Goal: Task Accomplishment & Management: Manage account settings

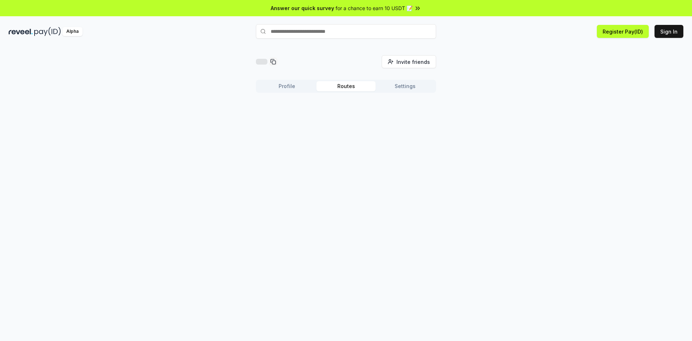
click at [343, 84] on button "Routes" at bounding box center [346, 86] width 59 height 10
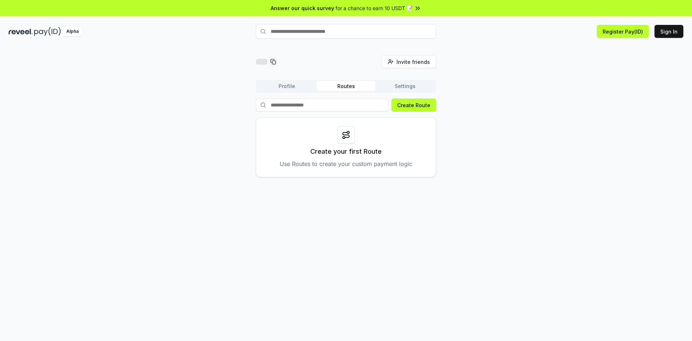
click at [285, 84] on button "Profile" at bounding box center [286, 86] width 59 height 10
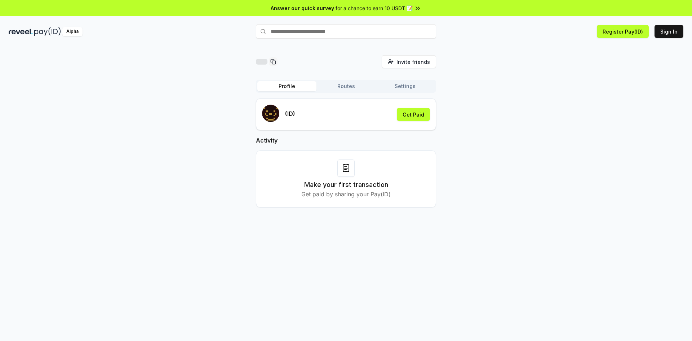
click at [314, 33] on input "text" at bounding box center [346, 31] width 180 height 14
type input "**********"
click at [405, 82] on button "Settings" at bounding box center [405, 86] width 59 height 10
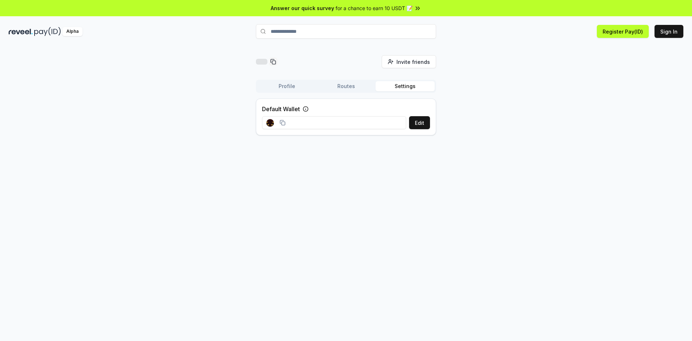
click at [334, 81] on button "Routes" at bounding box center [346, 86] width 59 height 10
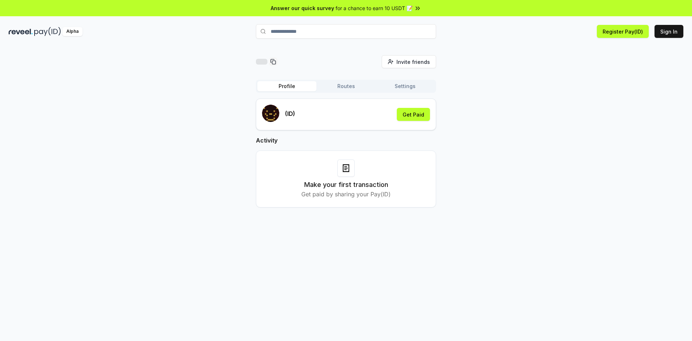
click at [280, 82] on button "Profile" at bounding box center [286, 86] width 59 height 10
click at [339, 35] on input "text" at bounding box center [346, 31] width 180 height 14
click at [350, 87] on button "Routes" at bounding box center [346, 86] width 59 height 10
click at [293, 88] on button "Profile" at bounding box center [286, 86] width 59 height 10
click at [668, 30] on button "Sign In" at bounding box center [669, 31] width 29 height 13
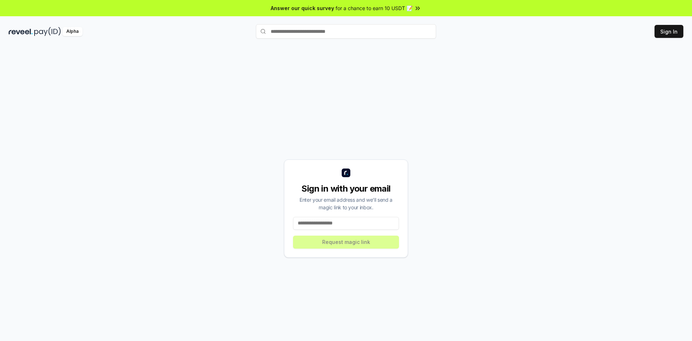
click at [350, 226] on input at bounding box center [346, 223] width 106 height 13
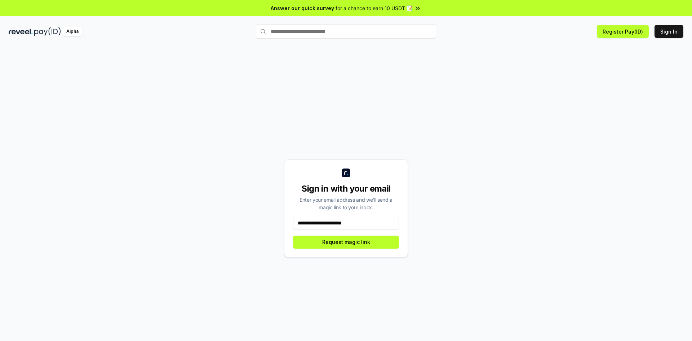
type input "**********"
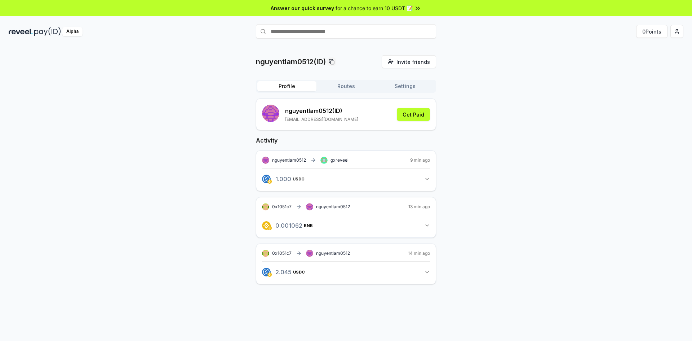
click at [426, 180] on icon "button" at bounding box center [427, 179] width 6 height 6
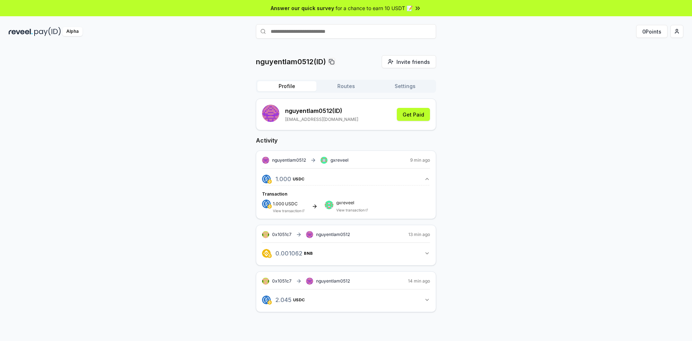
click at [428, 301] on icon "button" at bounding box center [427, 300] width 6 height 6
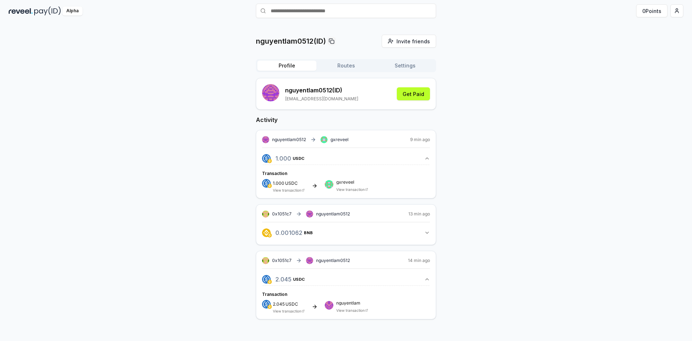
click at [365, 305] on span "nguyentlam" at bounding box center [352, 303] width 32 height 4
click at [352, 189] on link "View transaction" at bounding box center [350, 189] width 28 height 4
click at [349, 60] on div "Profile Routes Settings" at bounding box center [346, 65] width 180 height 13
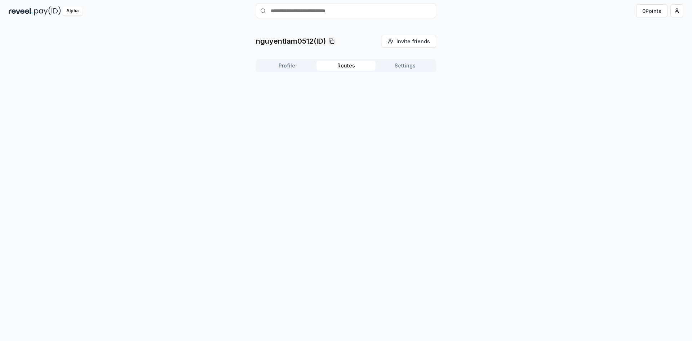
click at [341, 65] on button "Routes" at bounding box center [346, 66] width 59 height 10
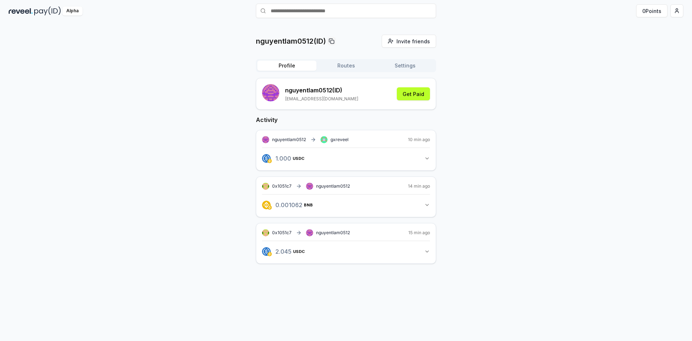
click at [297, 65] on button "Profile" at bounding box center [286, 66] width 59 height 10
click at [430, 157] on icon "button" at bounding box center [427, 158] width 6 height 6
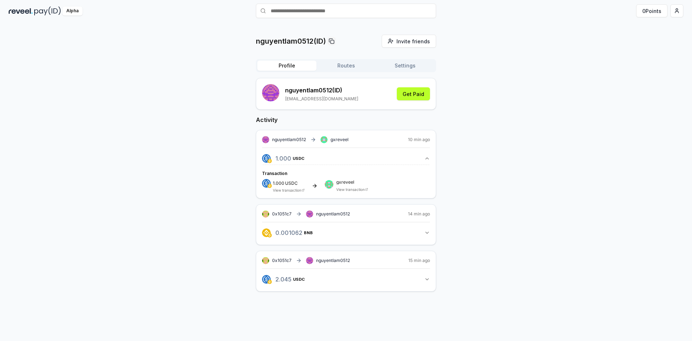
click at [426, 159] on icon "button" at bounding box center [427, 158] width 3 height 1
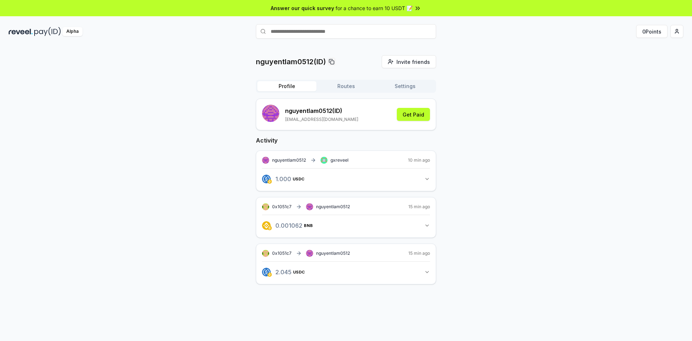
click at [428, 226] on icon "button" at bounding box center [427, 225] width 6 height 6
click at [427, 300] on icon "button" at bounding box center [427, 299] width 3 height 1
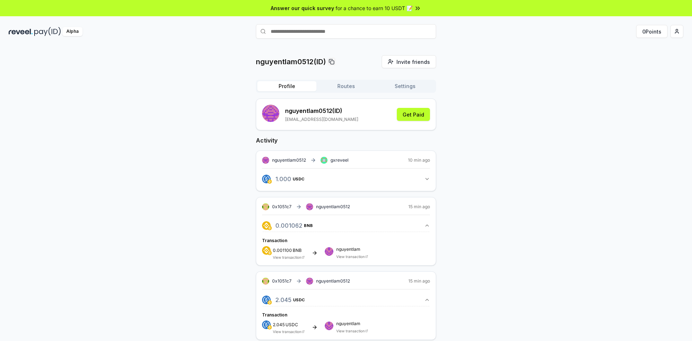
scroll to position [21, 0]
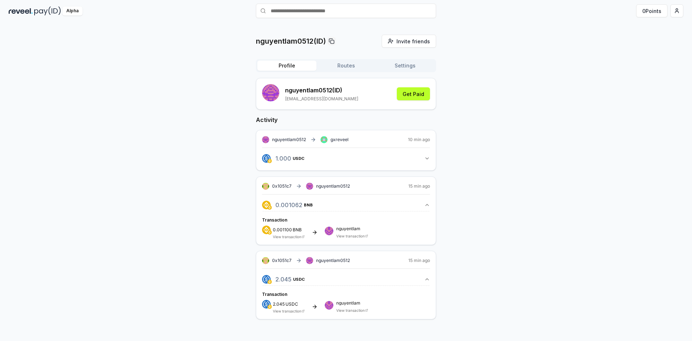
click at [426, 279] on icon "button" at bounding box center [427, 279] width 6 height 6
click at [475, 200] on div "nguyentlam0512(ID) Invite friends Invite Profile Routes Settings nguyentlam0512…" at bounding box center [346, 169] width 675 height 268
click at [427, 203] on icon "button" at bounding box center [427, 205] width 6 height 6
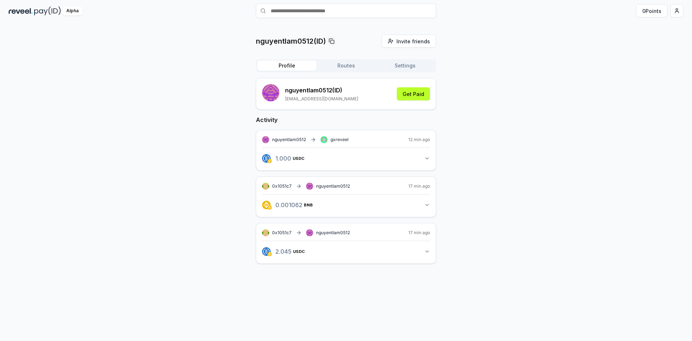
click at [275, 231] on span "0x1051c7" at bounding box center [281, 232] width 19 height 5
click at [425, 159] on icon "button" at bounding box center [427, 158] width 6 height 6
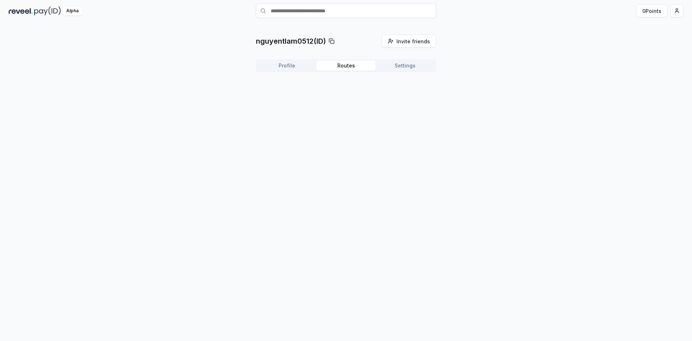
click at [342, 67] on button "Routes" at bounding box center [346, 66] width 59 height 10
click at [277, 67] on button "Profile" at bounding box center [286, 66] width 59 height 10
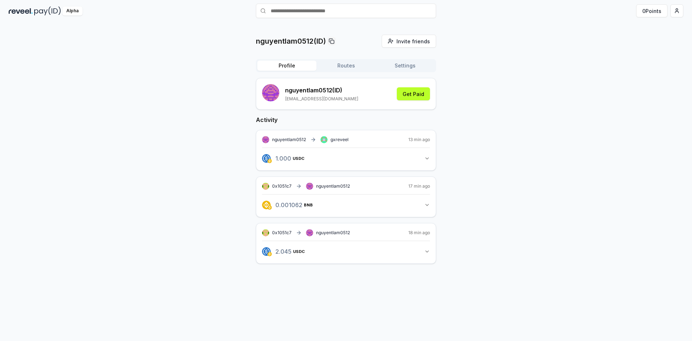
click at [430, 158] on icon "button" at bounding box center [427, 158] width 6 height 6
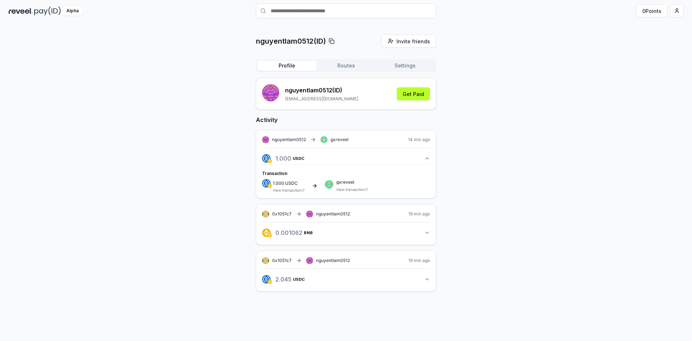
click at [532, 246] on div "nguyentlam0512(ID) Invite friends Invite Profile Routes Settings nguyentlam0512…" at bounding box center [346, 169] width 675 height 268
click at [429, 232] on icon "button" at bounding box center [427, 233] width 6 height 6
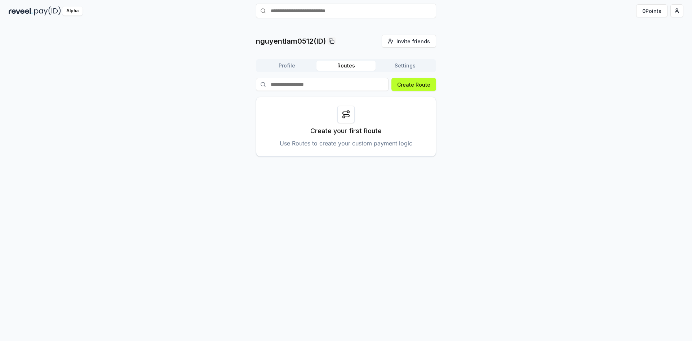
click at [341, 64] on button "Routes" at bounding box center [346, 66] width 59 height 10
click at [396, 65] on button "Settings" at bounding box center [405, 66] width 59 height 10
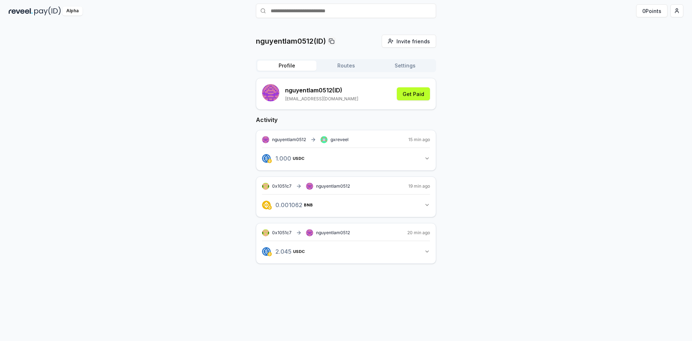
click at [280, 65] on button "Profile" at bounding box center [286, 66] width 59 height 10
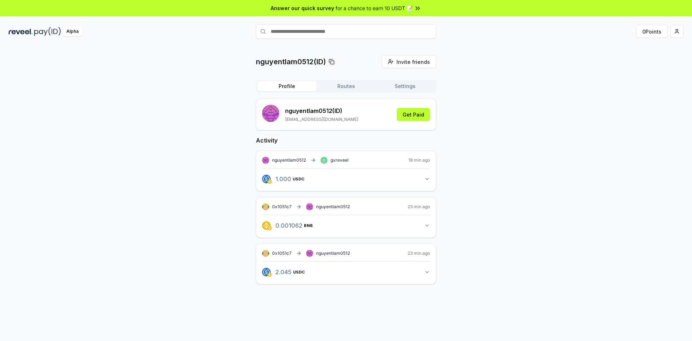
click at [425, 175] on button "1.000 USDC 1 USDC" at bounding box center [346, 179] width 168 height 12
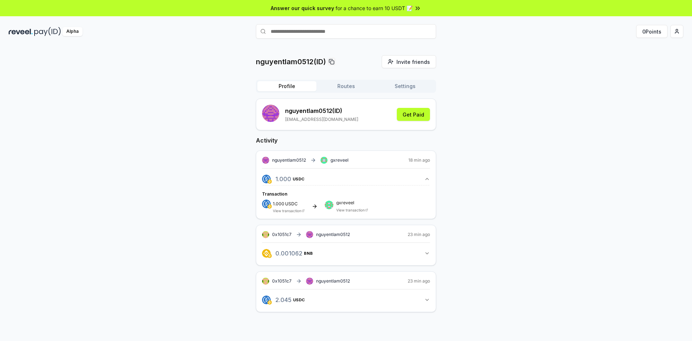
click at [353, 208] on link "View transaction" at bounding box center [350, 210] width 28 height 4
click at [426, 178] on icon "button" at bounding box center [427, 179] width 6 height 6
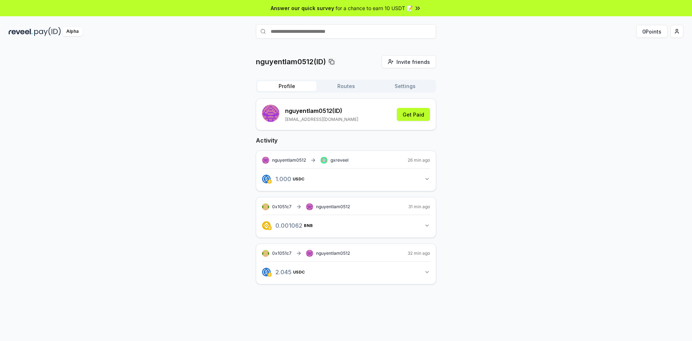
click at [343, 88] on button "Routes" at bounding box center [346, 86] width 59 height 10
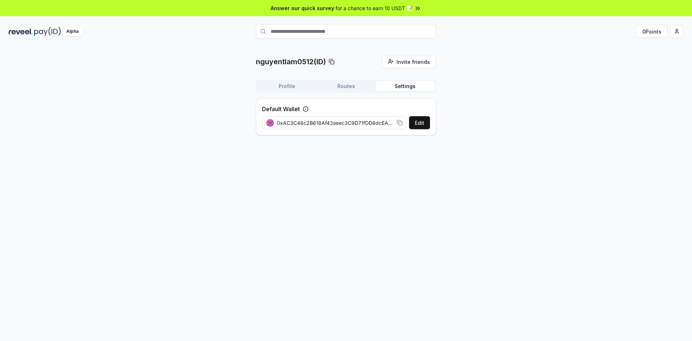
click at [389, 88] on button "Settings" at bounding box center [405, 86] width 59 height 10
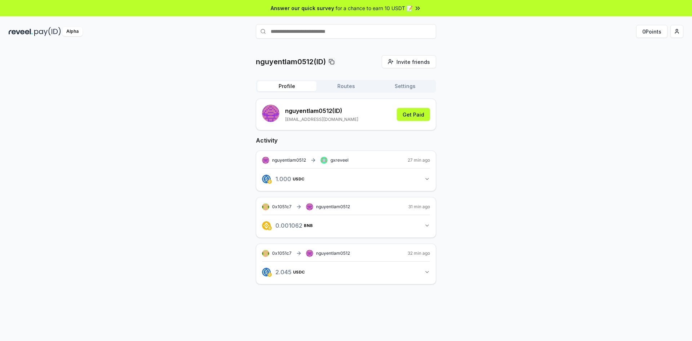
click at [285, 85] on button "Profile" at bounding box center [286, 86] width 59 height 10
click at [424, 272] on button "2.045 USDC 2.04476456681751 USDC" at bounding box center [346, 272] width 168 height 12
click at [423, 270] on button "2.045 USDC 2.04476456681751 USDC" at bounding box center [346, 272] width 168 height 12
click at [427, 181] on icon "button" at bounding box center [427, 179] width 6 height 6
click at [427, 276] on button "2.045 USDC 2.04476456681751 USDC" at bounding box center [346, 272] width 168 height 12
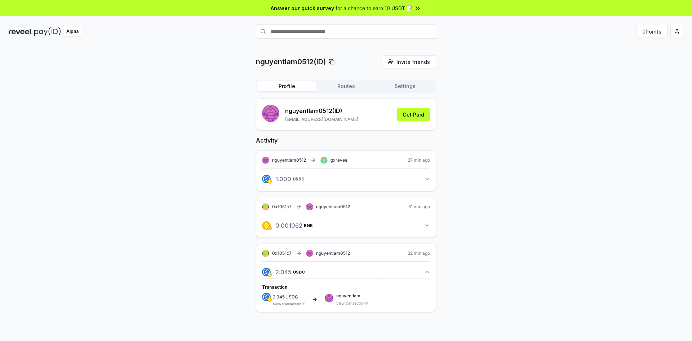
click at [427, 276] on button "2.045 USDC 2.04476456681751 USDC" at bounding box center [346, 272] width 168 height 12
click at [425, 225] on icon "button" at bounding box center [427, 225] width 6 height 6
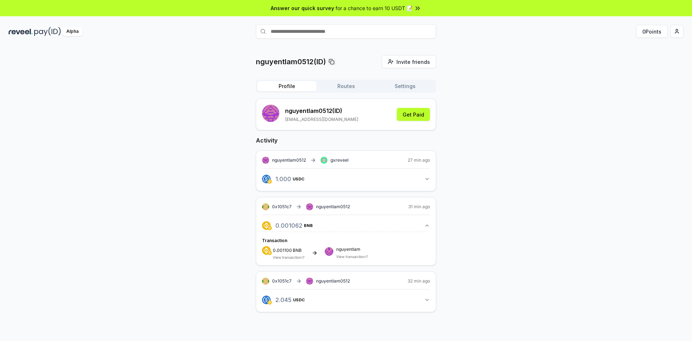
click at [425, 225] on icon "button" at bounding box center [427, 225] width 6 height 6
